Goal: Task Accomplishment & Management: Use online tool/utility

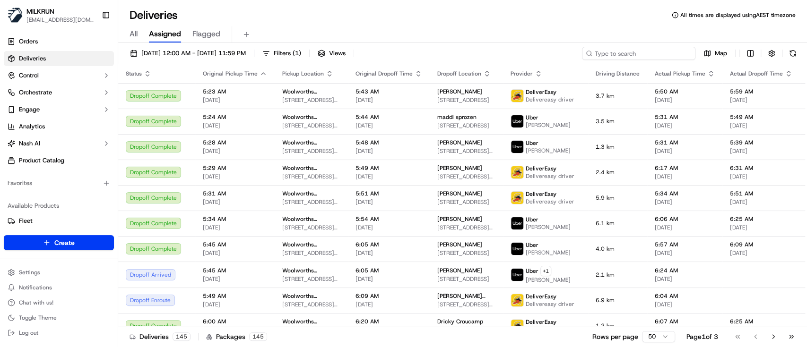
click at [649, 55] on input at bounding box center [638, 53] width 113 height 13
paste input "cd56562c-2957-4329-ae81-dfa0b5b2752d"
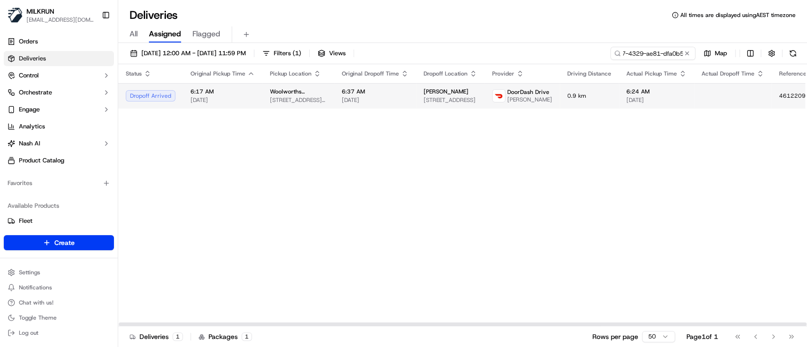
click at [416, 86] on td "Anna Livingston 1 Piha Close, Papamoa Beach, Bay of Plenty 3118, NZ" at bounding box center [450, 96] width 69 height 26
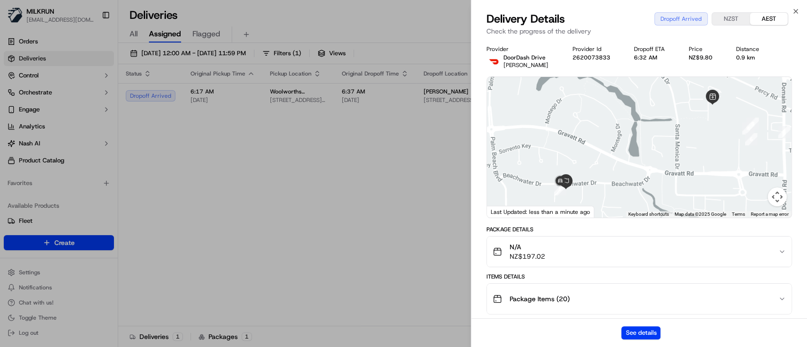
click at [642, 326] on div "See details" at bounding box center [639, 333] width 336 height 29
click at [635, 333] on button "See details" at bounding box center [640, 333] width 39 height 13
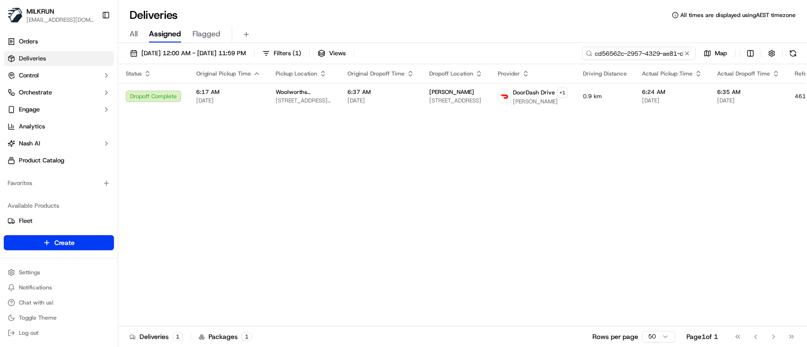
click at [655, 57] on input "cd56562c-2957-4329-ae81-dfa0b5b2752d" at bounding box center [638, 53] width 113 height 13
paste input "94dc8e0d-d9e5-44d7-9f3d-c10344437b1"
type input "94dc8e0d-d9e5-44d7-9f3d-c10344437b1d"
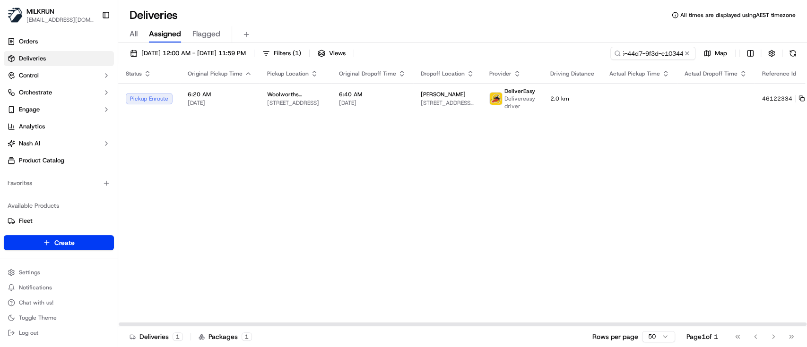
click at [309, 115] on div "Status Original Pickup Time Pickup Location Original Dropoff Time Dropoff Locat…" at bounding box center [482, 195] width 729 height 262
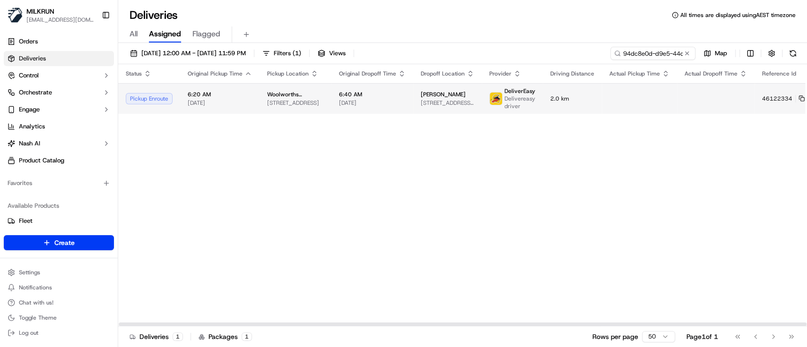
click at [321, 104] on td "Woolworths Supermarket NZ - Regent 11 Kamo Rd, Whangārei, Northland 0112, NZ" at bounding box center [296, 98] width 72 height 31
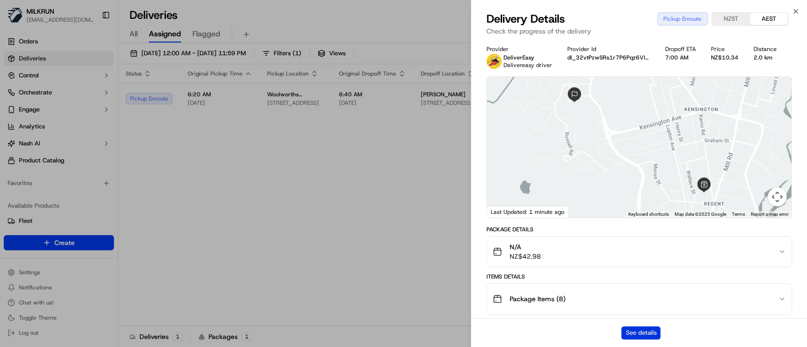
click at [645, 330] on button "See details" at bounding box center [640, 333] width 39 height 13
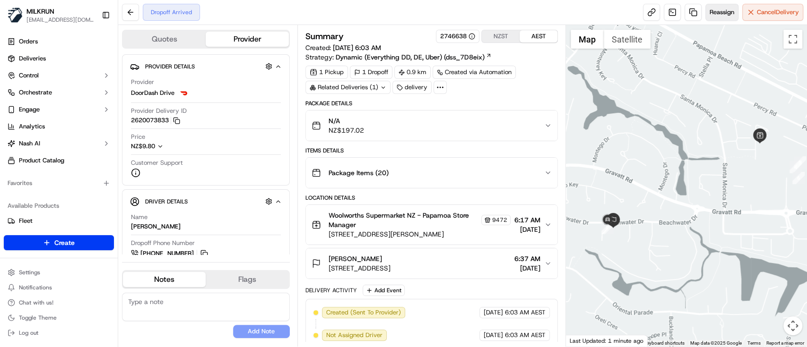
click at [720, 16] on span "Reassign" at bounding box center [722, 12] width 25 height 9
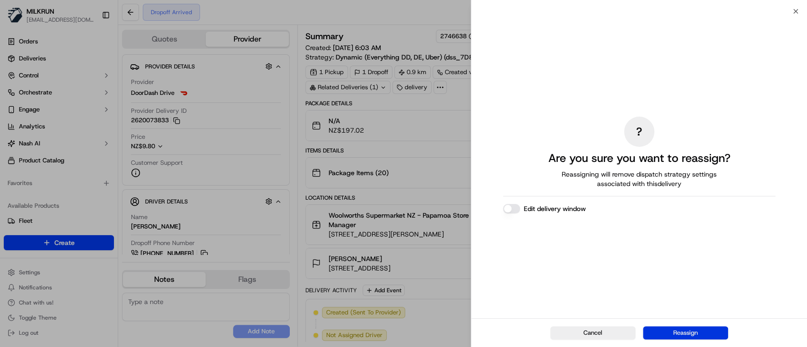
click at [698, 335] on button "Reassign" at bounding box center [685, 333] width 85 height 13
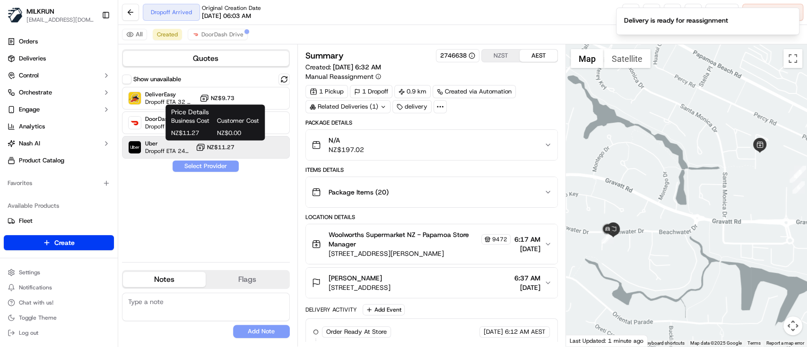
click at [226, 145] on span "NZ$11.27" at bounding box center [220, 148] width 27 height 8
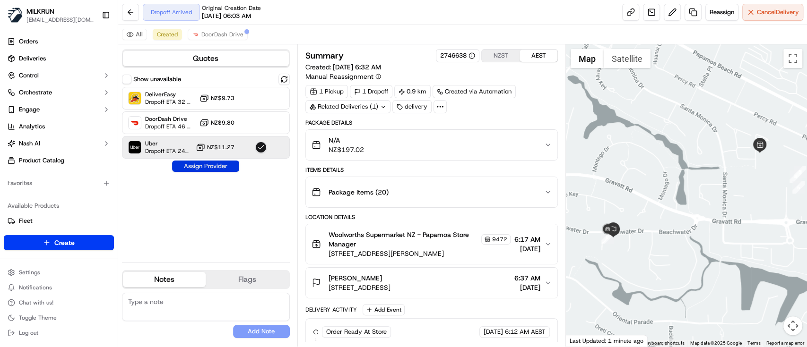
click at [198, 166] on button "Assign Provider" at bounding box center [205, 166] width 67 height 11
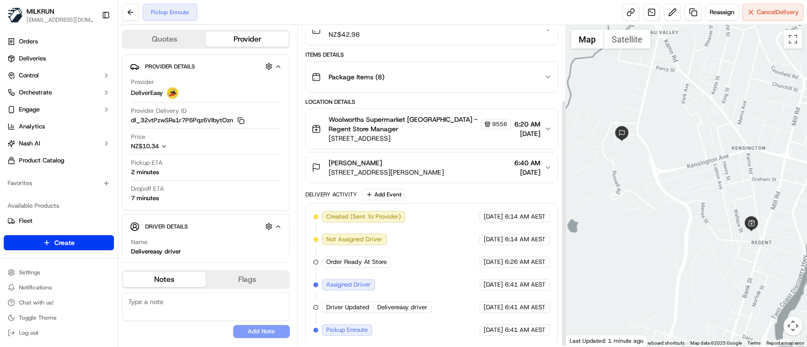
scroll to position [96, 0]
